Goal: Transaction & Acquisition: Book appointment/travel/reservation

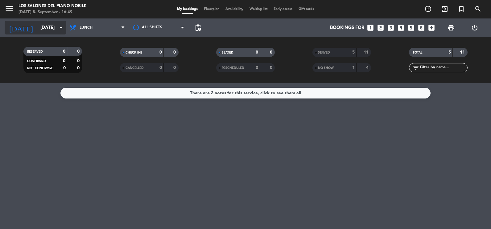
click at [56, 25] on input "[DATE]" at bounding box center [66, 27] width 59 height 11
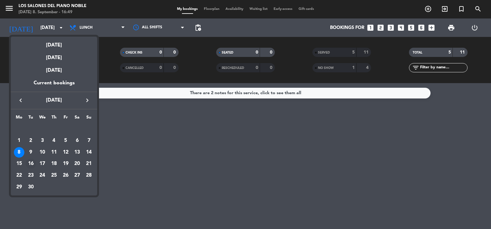
click at [34, 161] on div "16" at bounding box center [31, 164] width 10 height 10
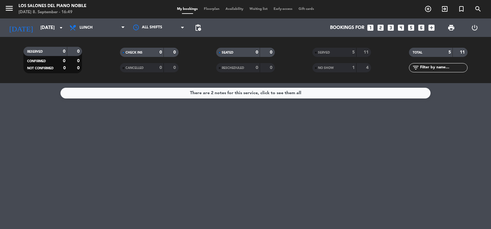
type input "[DATE]"
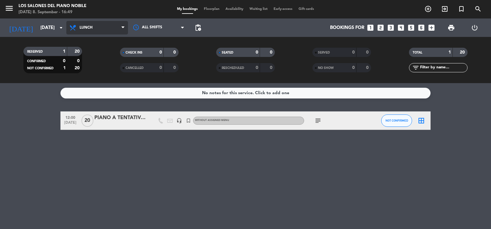
click at [102, 24] on span "Lunch" at bounding box center [97, 28] width 62 height 14
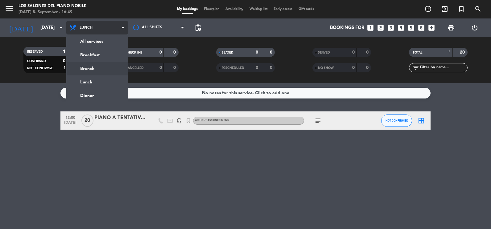
click at [98, 67] on div "menu Los Salones del Piano [PERSON_NAME] [DATE] 8. September - 16:49 My booking…" at bounding box center [245, 41] width 491 height 83
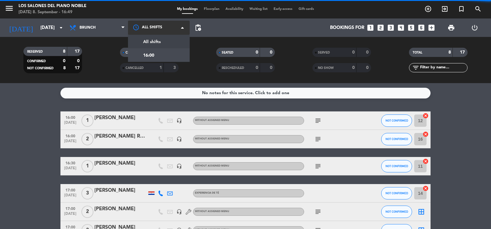
click at [150, 32] on div at bounding box center [159, 28] width 62 height 14
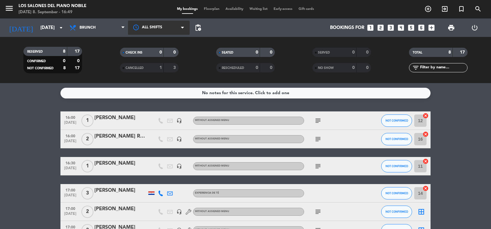
click at [150, 32] on div at bounding box center [159, 28] width 62 height 14
click at [34, 125] on bookings-row "16:00 [DATE] 1 [PERSON_NAME] headset_mic Without assigned menu subject NOT CONF…" at bounding box center [245, 199] width 491 height 174
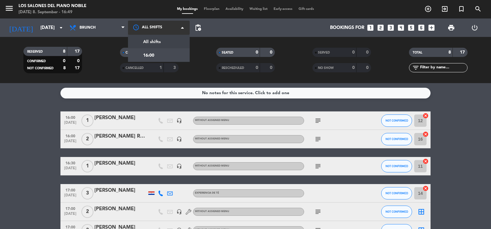
click at [161, 27] on div at bounding box center [159, 28] width 62 height 14
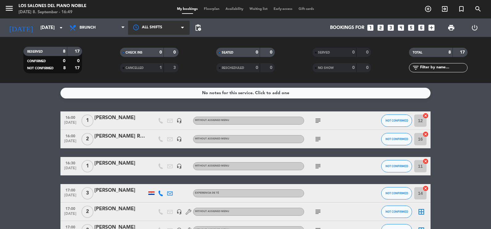
click at [161, 27] on div at bounding box center [159, 28] width 62 height 14
click at [380, 27] on icon "looks_two" at bounding box center [380, 28] width 8 height 8
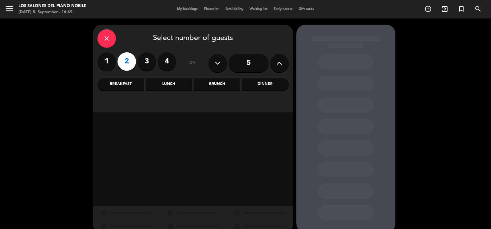
click at [212, 85] on div "Brunch" at bounding box center [217, 84] width 47 height 12
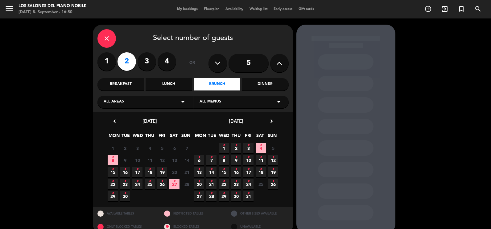
click at [126, 173] on span "16 •" at bounding box center [125, 172] width 10 height 10
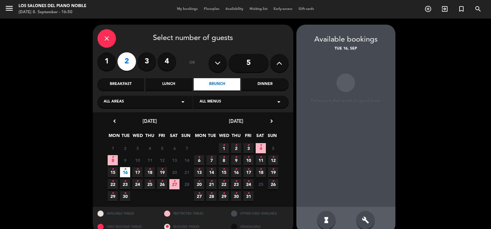
scroll to position [10, 0]
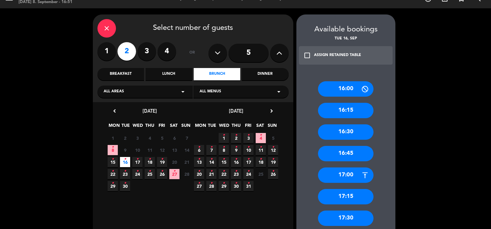
click at [347, 177] on div "17:00" at bounding box center [345, 175] width 55 height 15
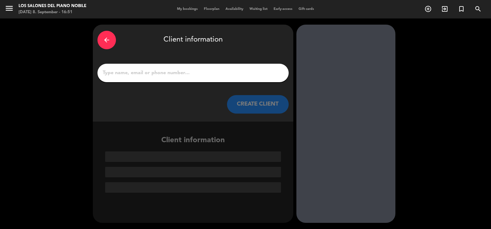
scroll to position [0, 0]
click at [200, 72] on input "1" at bounding box center [193, 73] width 182 height 9
click at [221, 67] on div at bounding box center [192, 73] width 191 height 18
click at [171, 67] on div at bounding box center [192, 73] width 191 height 18
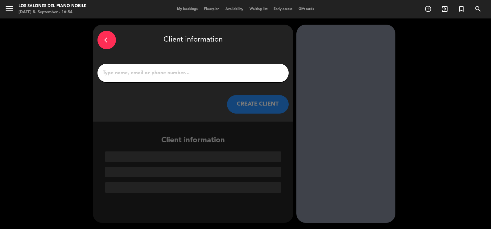
click at [165, 72] on input "1" at bounding box center [193, 73] width 182 height 9
click at [247, 74] on input "1" at bounding box center [193, 73] width 182 height 9
click at [228, 40] on div "arrow_back Client information" at bounding box center [192, 40] width 191 height 22
drag, startPoint x: 153, startPoint y: 71, endPoint x: 167, endPoint y: 75, distance: 15.4
click at [153, 71] on input "1" at bounding box center [193, 73] width 182 height 9
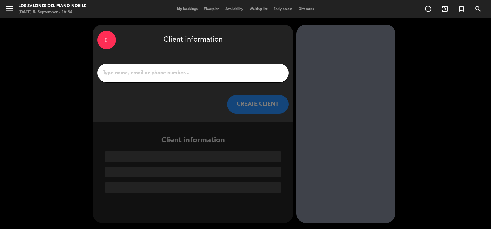
click at [255, 73] on input "1" at bounding box center [193, 73] width 182 height 9
paste input "[PERSON_NAME] [PERSON_NAME]"
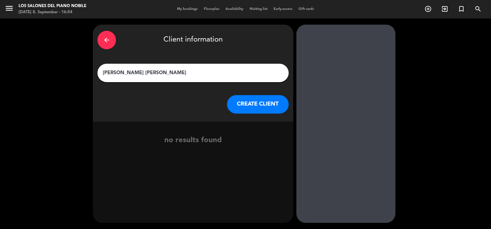
type input "[PERSON_NAME] [PERSON_NAME]"
click at [266, 104] on button "CREATE CLIENT" at bounding box center [258, 104] width 62 height 18
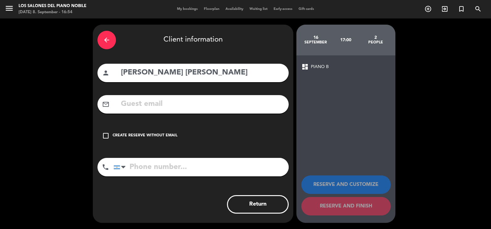
click at [194, 107] on input "text" at bounding box center [202, 104] width 164 height 13
click at [166, 101] on input "text" at bounding box center [202, 104] width 164 height 13
click at [170, 165] on input "tel" at bounding box center [200, 167] width 175 height 18
paste input "[PHONE_NUMBER]"
type input "[PHONE_NUMBER]"
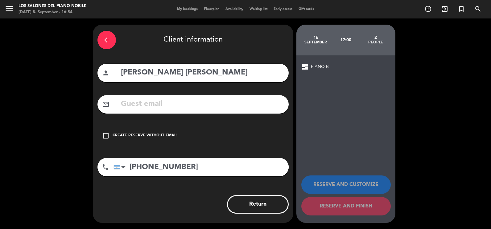
click at [105, 135] on icon "check_box_outline_blank" at bounding box center [105, 135] width 7 height 7
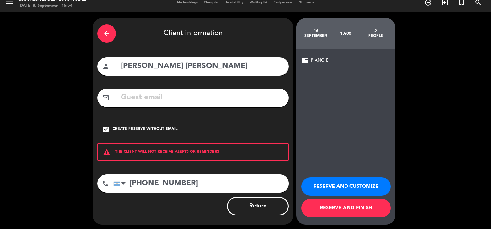
scroll to position [8, 0]
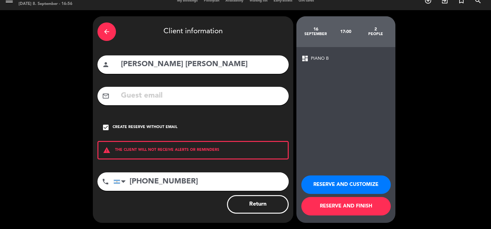
click at [349, 210] on button "RESERVE AND FINISH" at bounding box center [345, 206] width 89 height 18
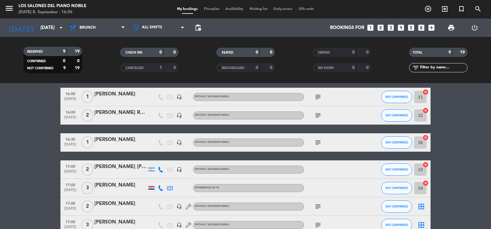
scroll to position [92, 0]
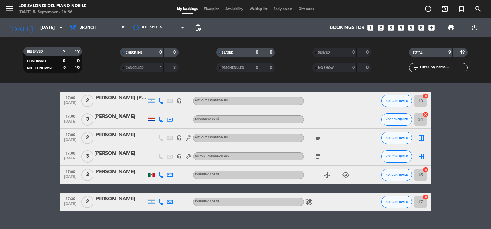
drag, startPoint x: 95, startPoint y: 101, endPoint x: 96, endPoint y: 97, distance: 4.0
click at [96, 97] on div "[PERSON_NAME] [PERSON_NAME]" at bounding box center [120, 98] width 52 height 8
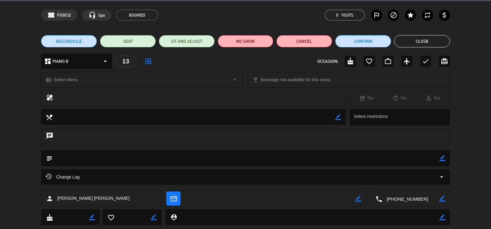
scroll to position [31, 0]
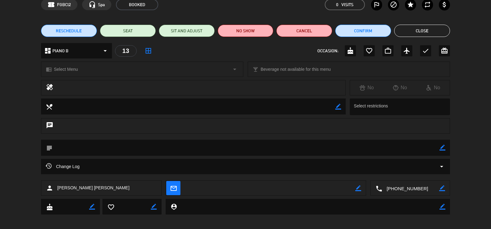
click at [436, 149] on textarea at bounding box center [245, 148] width 387 height 16
click at [439, 149] on textarea at bounding box center [245, 148] width 387 height 16
click at [442, 149] on icon "border_color" at bounding box center [442, 148] width 6 height 6
click at [391, 146] on textarea at bounding box center [245, 148] width 387 height 16
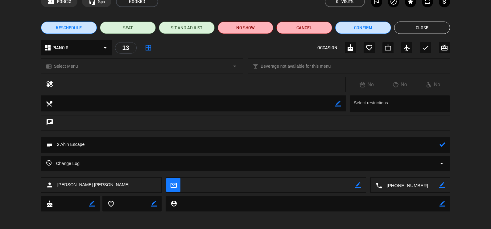
scroll to position [35, 0]
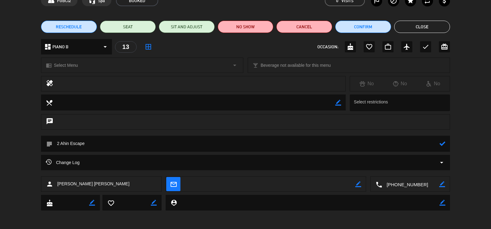
type textarea "2 Ahin Escape"
click at [443, 145] on icon at bounding box center [442, 144] width 6 height 6
click at [426, 27] on button "Close" at bounding box center [422, 27] width 56 height 12
